Goal: Task Accomplishment & Management: Manage account settings

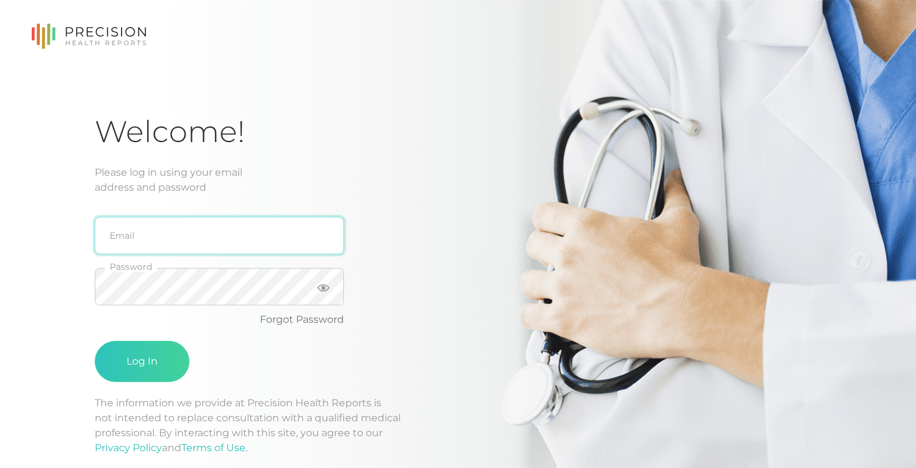
click at [244, 235] on input "email" at bounding box center [219, 235] width 249 height 37
click at [49, 230] on div "Welcome! Please log in using your email address and password Email Password For…" at bounding box center [458, 298] width 916 height 596
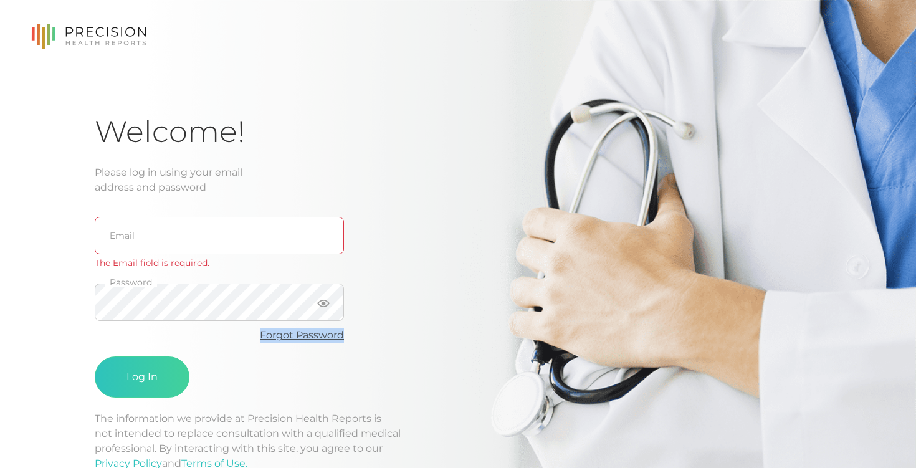
click at [293, 330] on link "Forgot Password" at bounding box center [302, 335] width 84 height 12
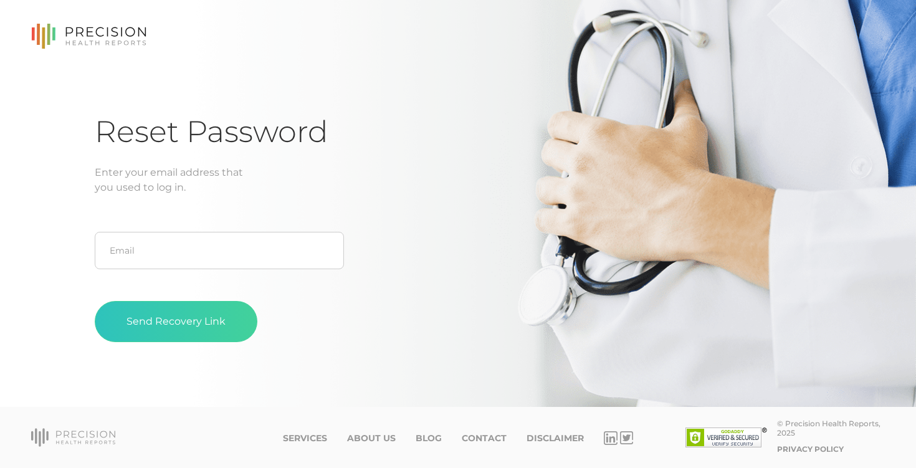
click at [258, 271] on fieldset "Email" at bounding box center [219, 250] width 249 height 51
click at [267, 243] on input "text" at bounding box center [219, 250] width 249 height 37
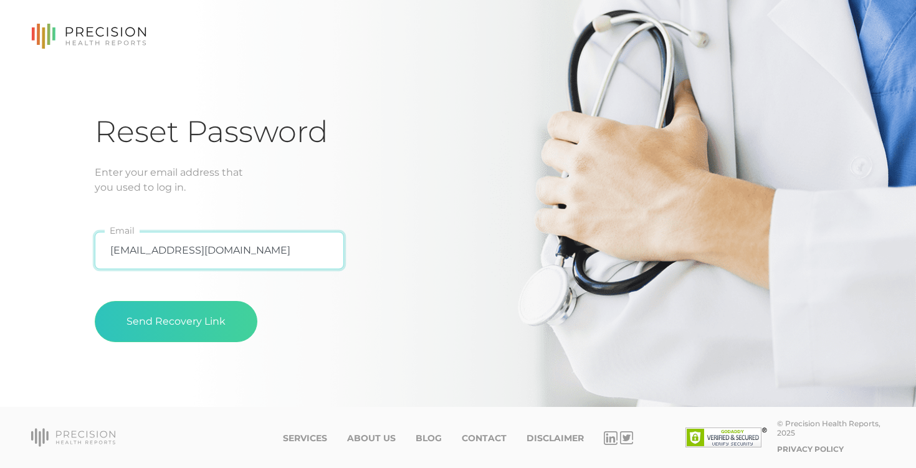
type input "[EMAIL_ADDRESS][DOMAIN_NAME]"
click at [95, 301] on button "Send Recovery Link" at bounding box center [176, 321] width 163 height 41
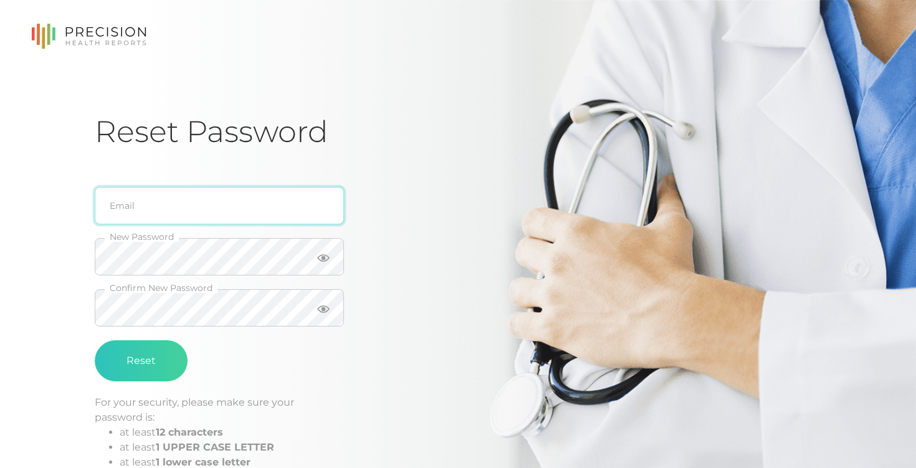
click at [232, 212] on input "email" at bounding box center [219, 205] width 249 height 37
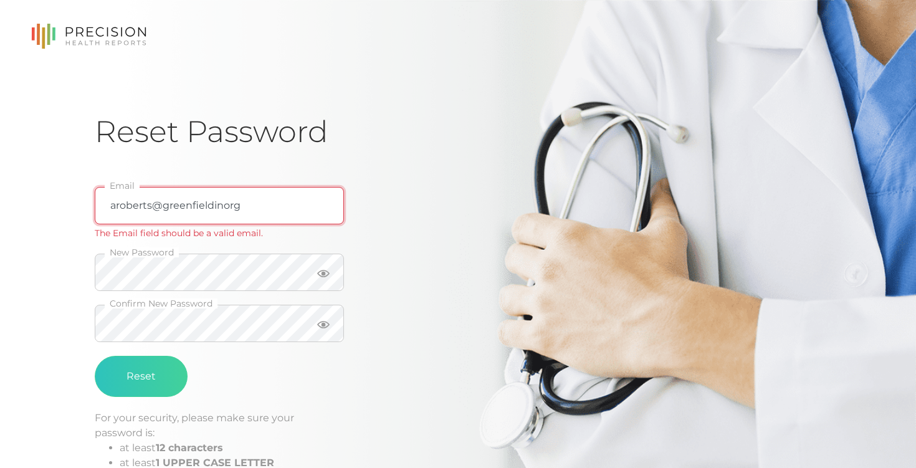
click at [219, 202] on input "aroberts@greenfieldinorg" at bounding box center [219, 205] width 249 height 37
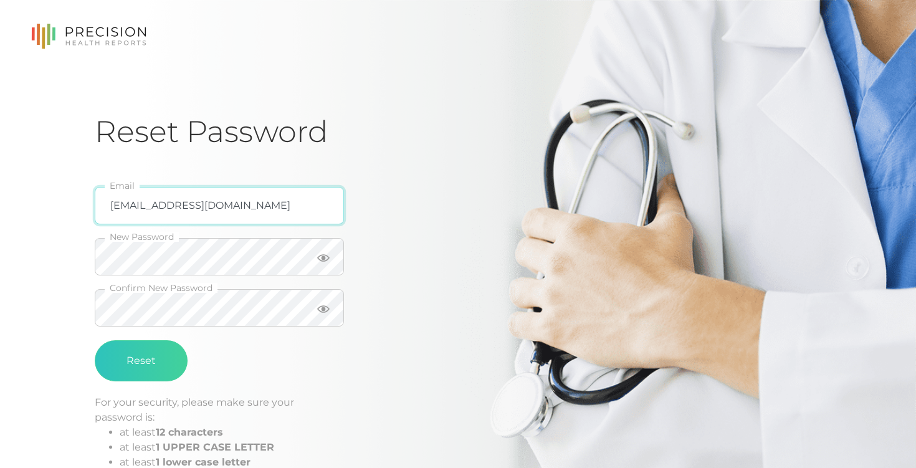
type input "[EMAIL_ADDRESS][DOMAIN_NAME]"
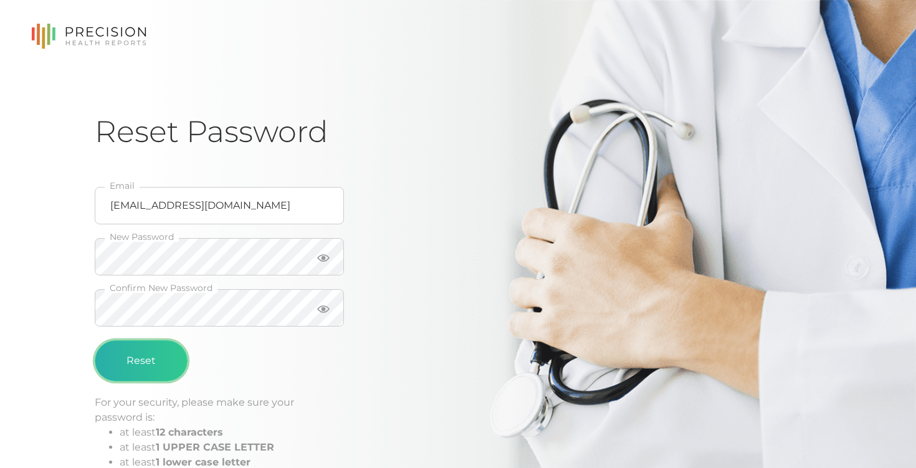
click at [149, 366] on button "Reset" at bounding box center [141, 360] width 93 height 41
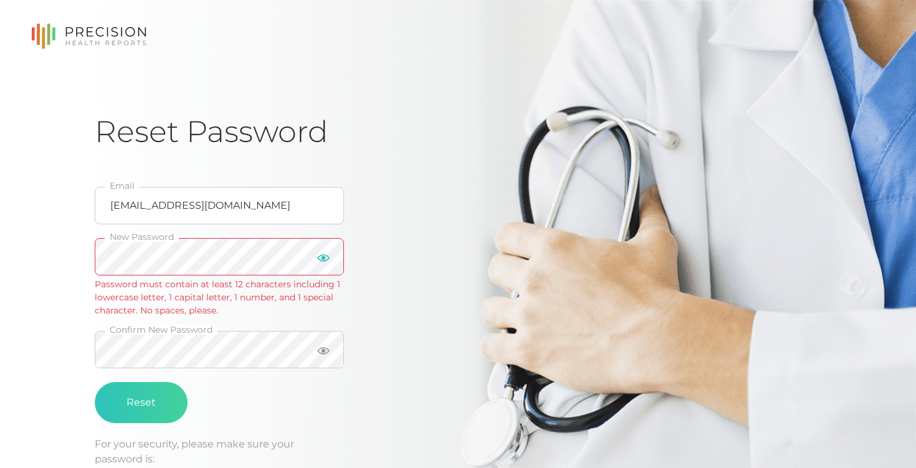
click at [329, 260] on icon at bounding box center [323, 258] width 12 height 12
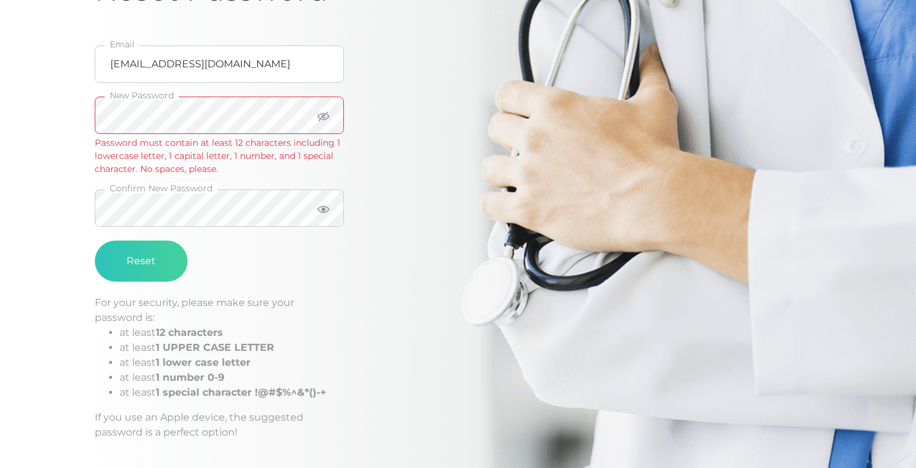
scroll to position [143, 0]
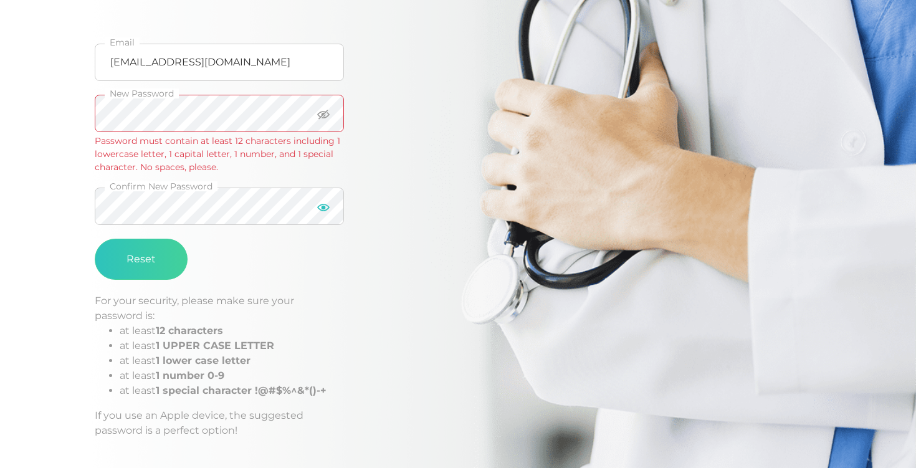
click at [322, 207] on icon at bounding box center [323, 207] width 12 height 7
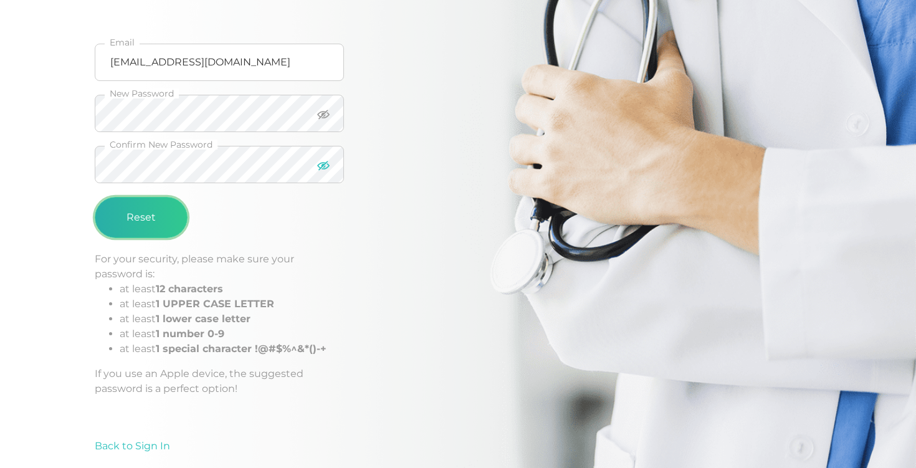
click at [146, 229] on button "Reset" at bounding box center [141, 217] width 93 height 41
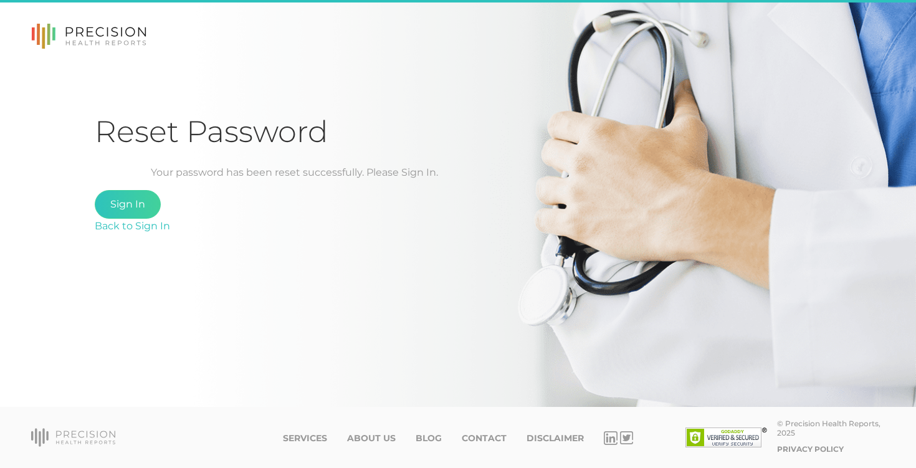
scroll to position [0, 0]
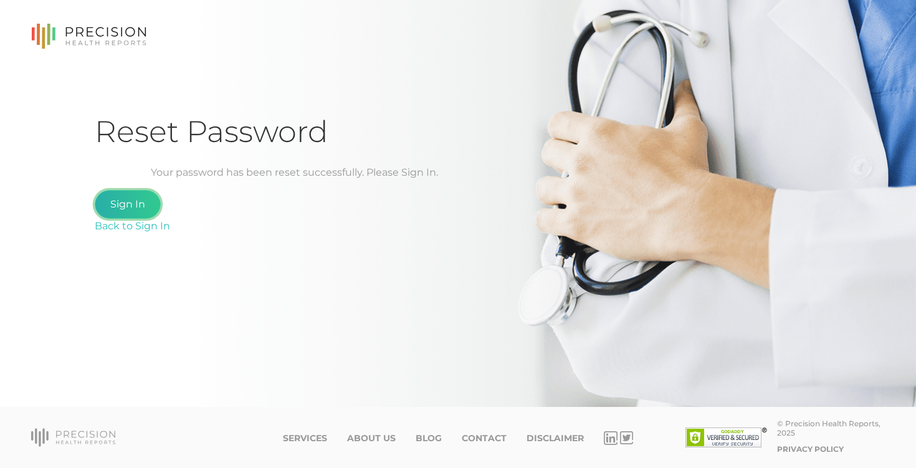
click at [147, 209] on link "Sign In" at bounding box center [128, 204] width 66 height 29
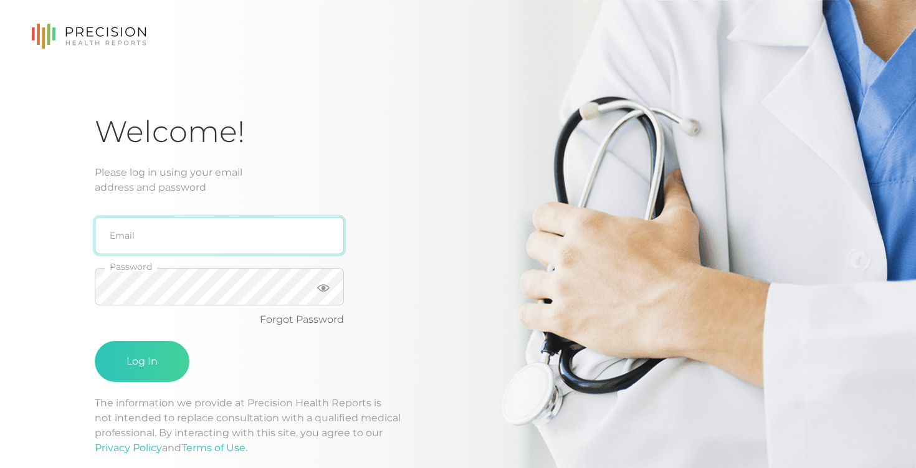
click at [176, 221] on input "email" at bounding box center [219, 235] width 249 height 37
type input "[EMAIL_ADDRESS][DOMAIN_NAME]"
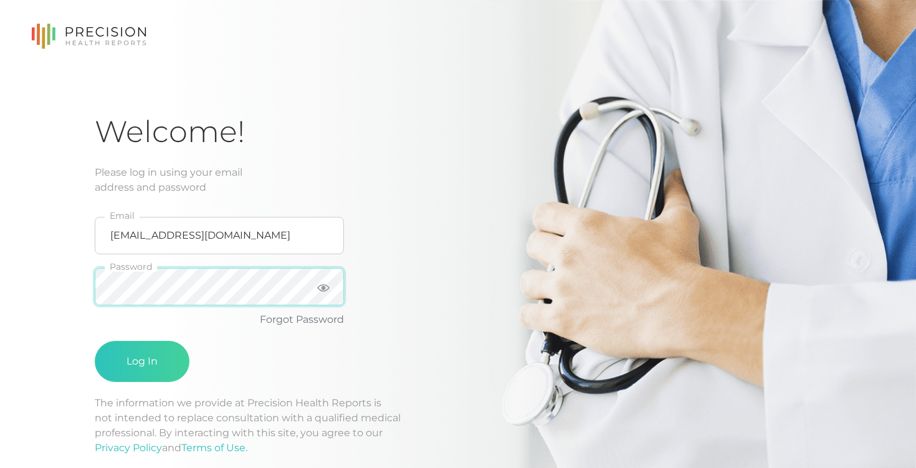
click at [95, 341] on button "Log In" at bounding box center [142, 361] width 95 height 41
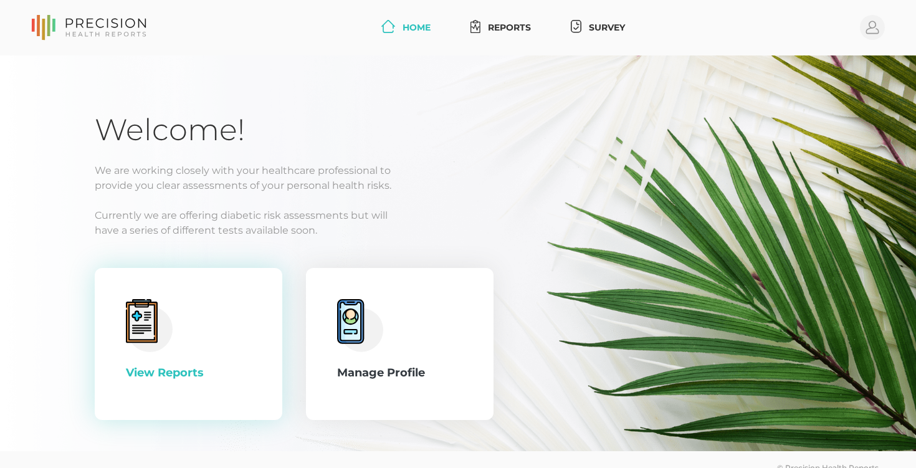
click at [174, 317] on div "View Reports" at bounding box center [188, 344] width 125 height 90
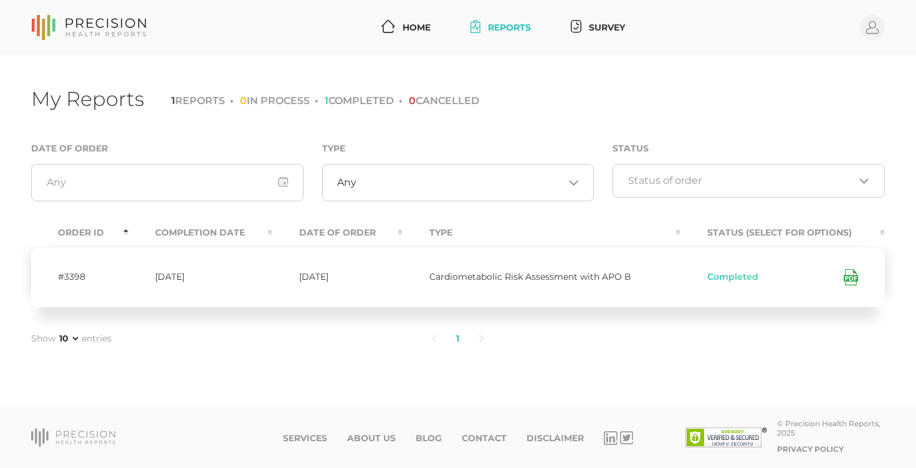
click at [848, 277] on icon at bounding box center [850, 277] width 14 height 16
